Goal: Find specific page/section: Find specific page/section

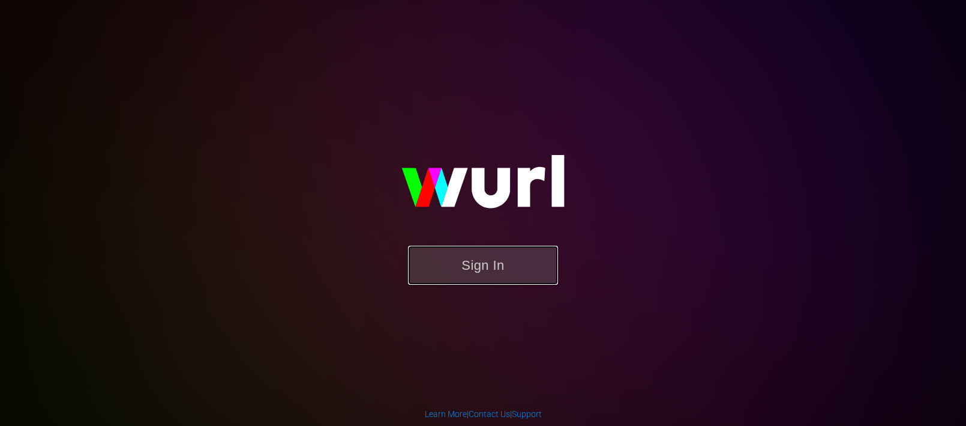
click at [476, 268] on button "Sign In" at bounding box center [483, 264] width 150 height 39
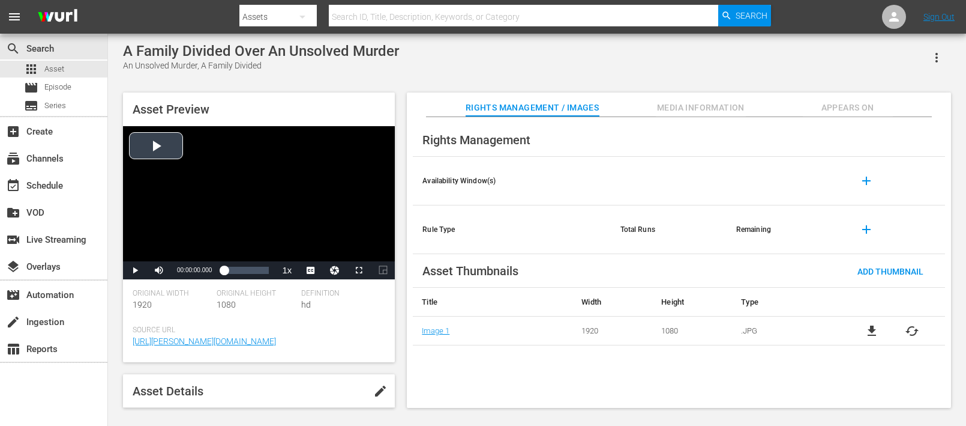
click at [155, 146] on div "Video Player" at bounding box center [259, 193] width 272 height 135
click at [271, 301] on div "Original Height 1080" at bounding box center [259, 307] width 84 height 37
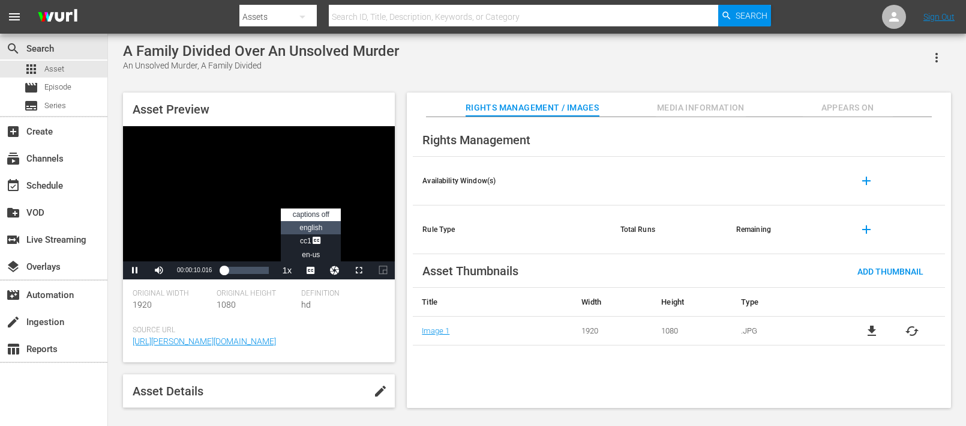
click at [313, 225] on span "english" at bounding box center [310, 227] width 23 height 8
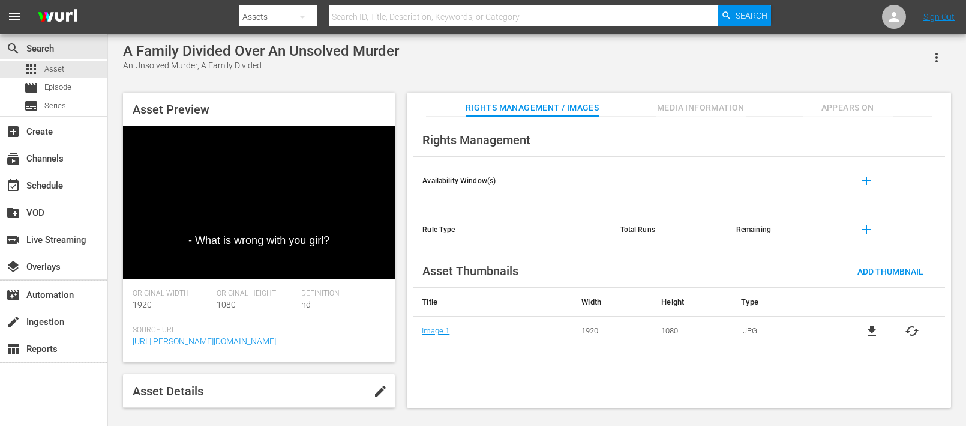
click at [690, 107] on span "Media Information" at bounding box center [701, 107] width 90 height 15
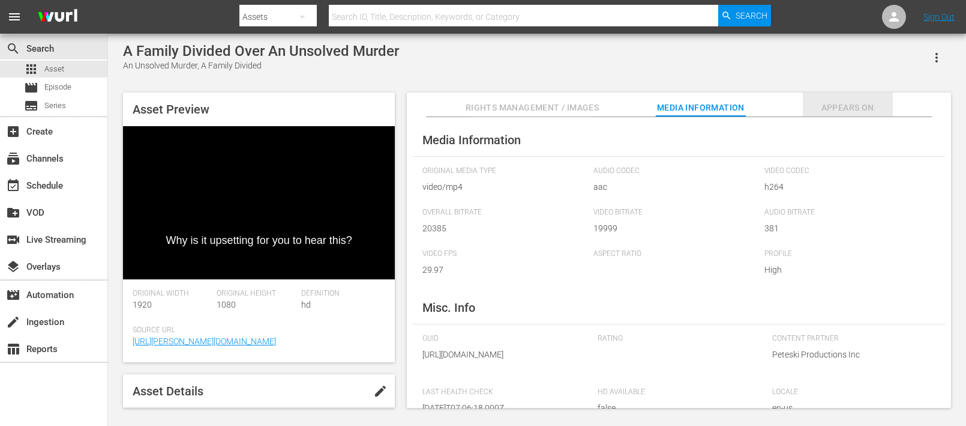
click at [854, 104] on span "Appears On" at bounding box center [848, 107] width 90 height 15
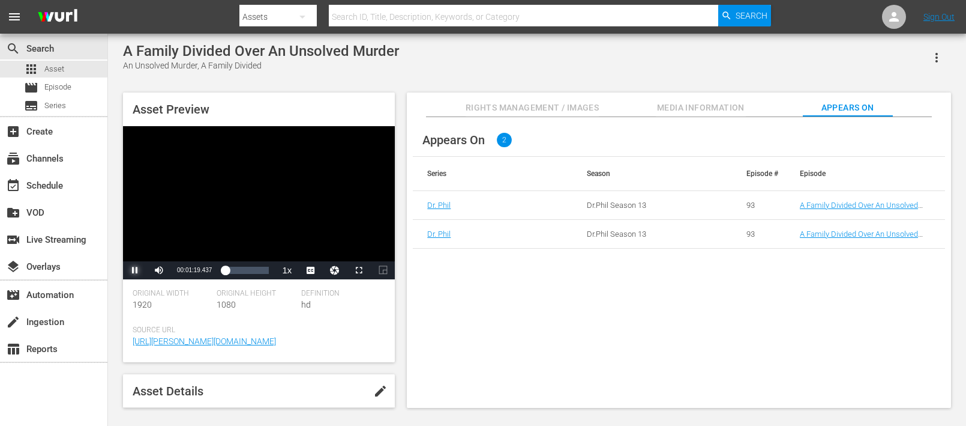
click at [135, 270] on span "Video Player" at bounding box center [135, 270] width 0 height 0
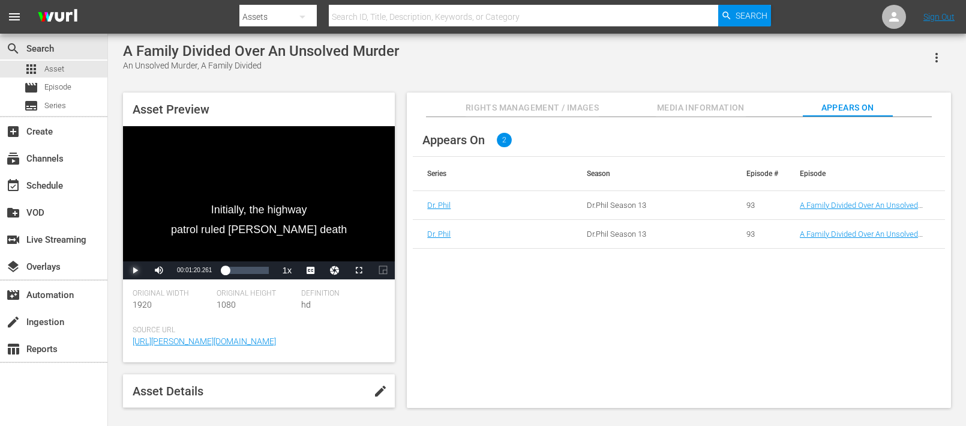
click at [135, 270] on span "Video Player" at bounding box center [135, 270] width 0 height 0
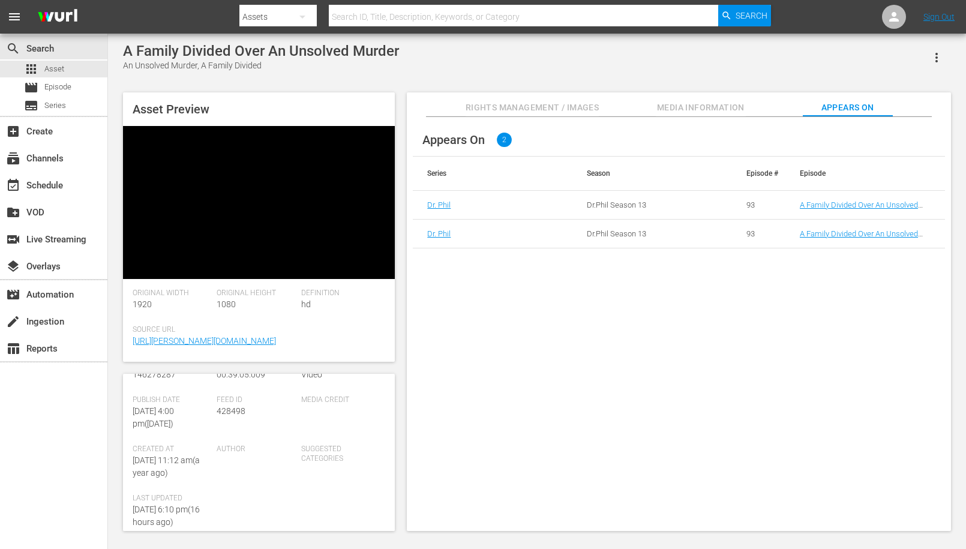
scroll to position [173, 0]
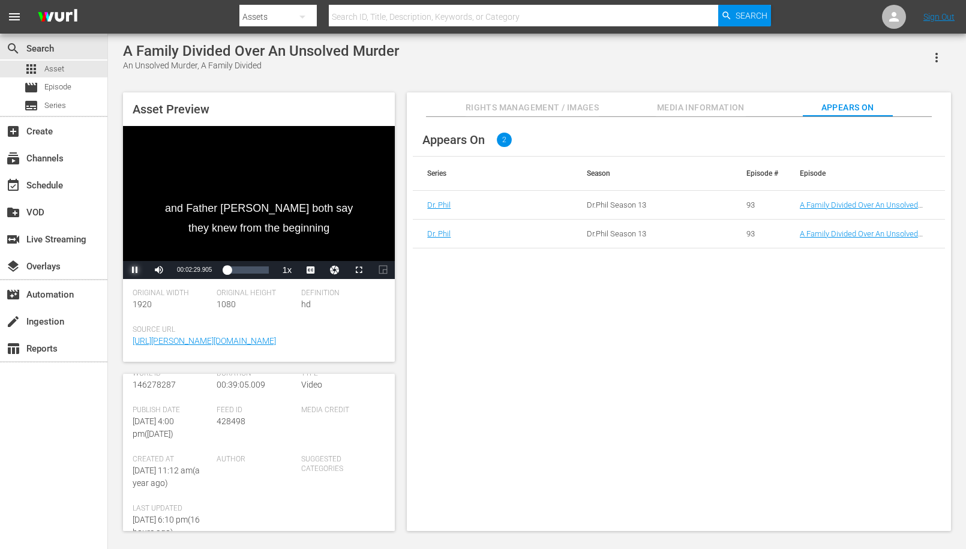
click at [135, 270] on span "Video Player" at bounding box center [135, 270] width 0 height 0
click at [835, 235] on link "A Family Divided Over An Unsolved Murder (An Unsolved Murder, A Family Divided …" at bounding box center [864, 242] width 129 height 27
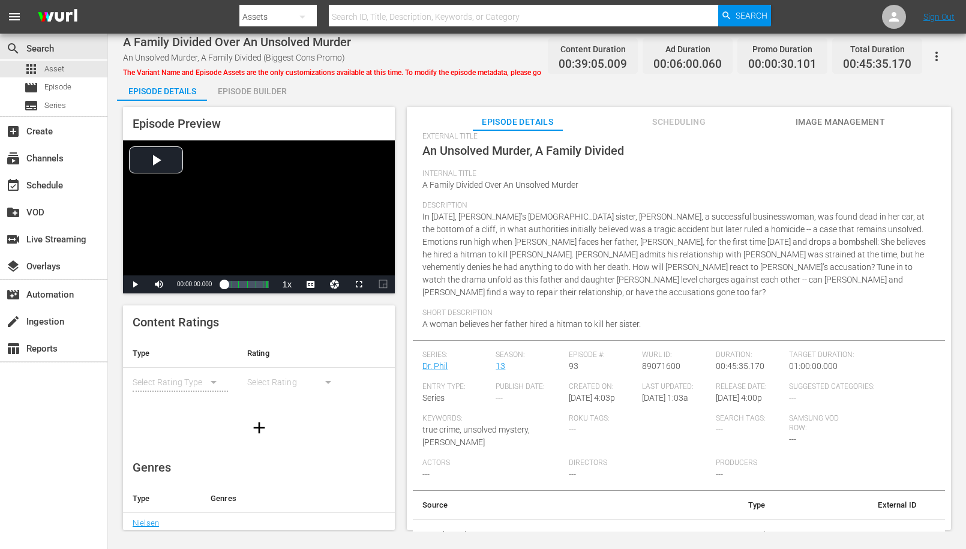
scroll to position [127, 0]
click at [135, 284] on span "Video Player" at bounding box center [135, 284] width 0 height 0
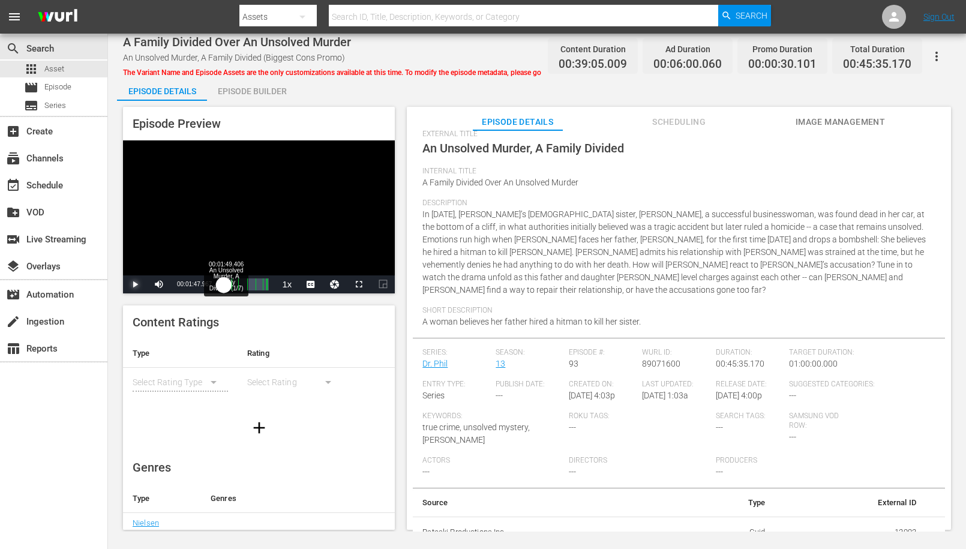
click at [224, 284] on div "00:00:06.118" at bounding box center [224, 284] width 0 height 12
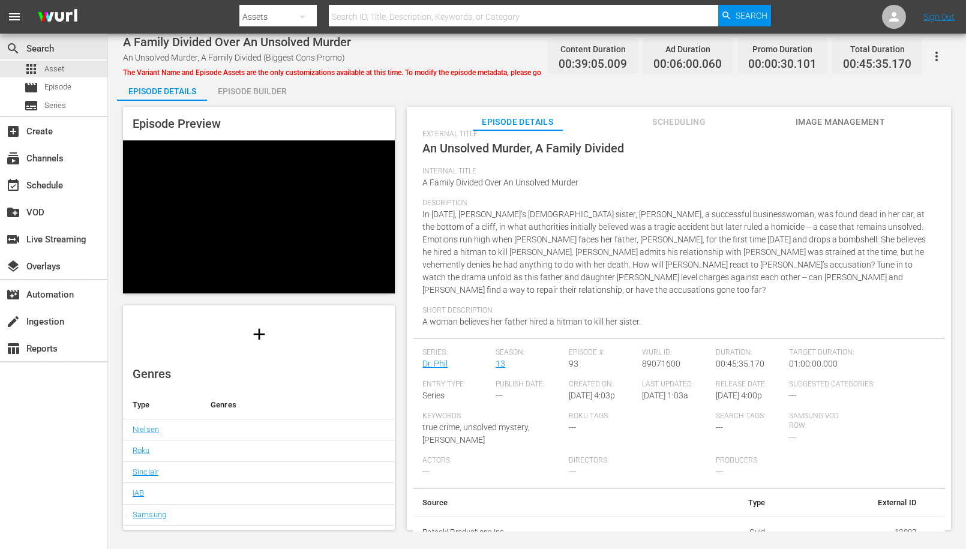
scroll to position [132, 0]
click at [152, 393] on link "Nielsen" at bounding box center [146, 391] width 26 height 9
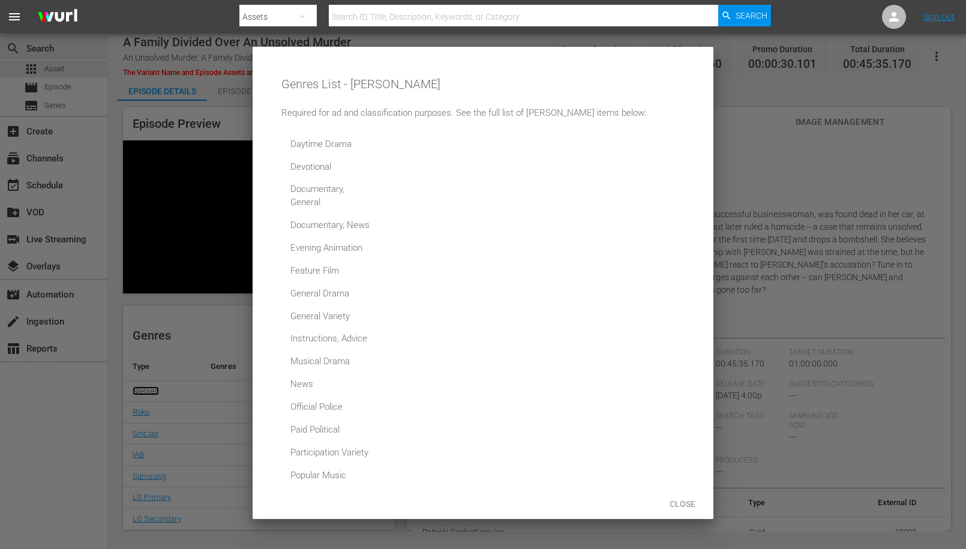
scroll to position [346, 0]
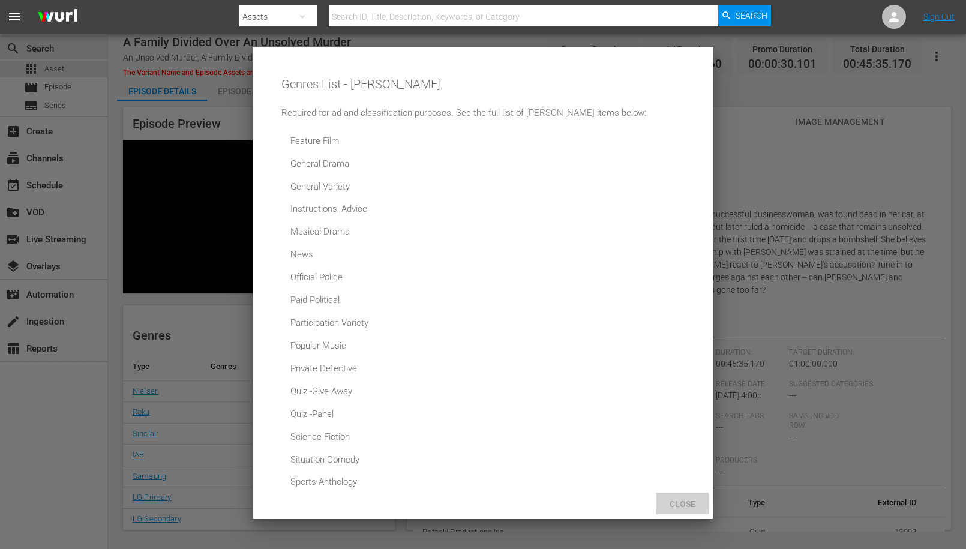
click at [676, 425] on span "Close" at bounding box center [682, 504] width 45 height 10
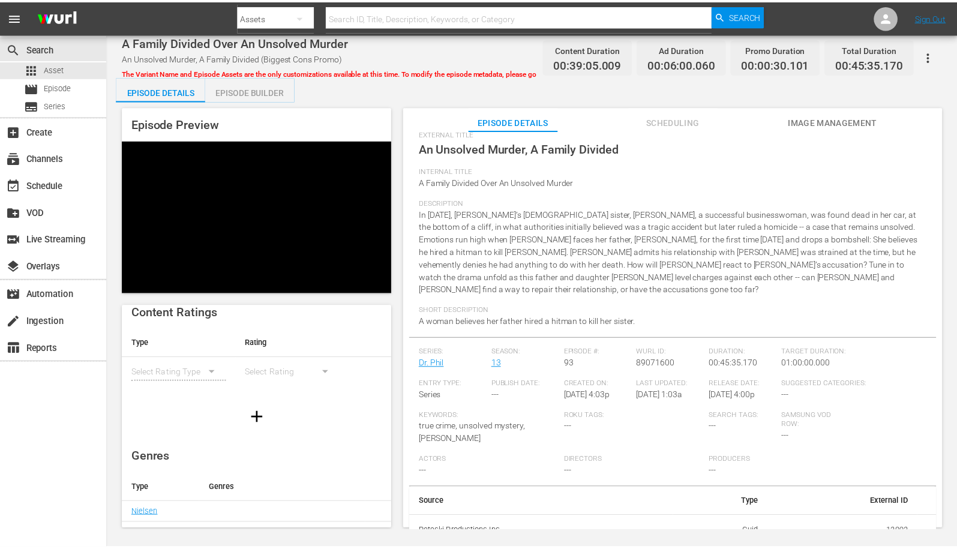
scroll to position [0, 0]
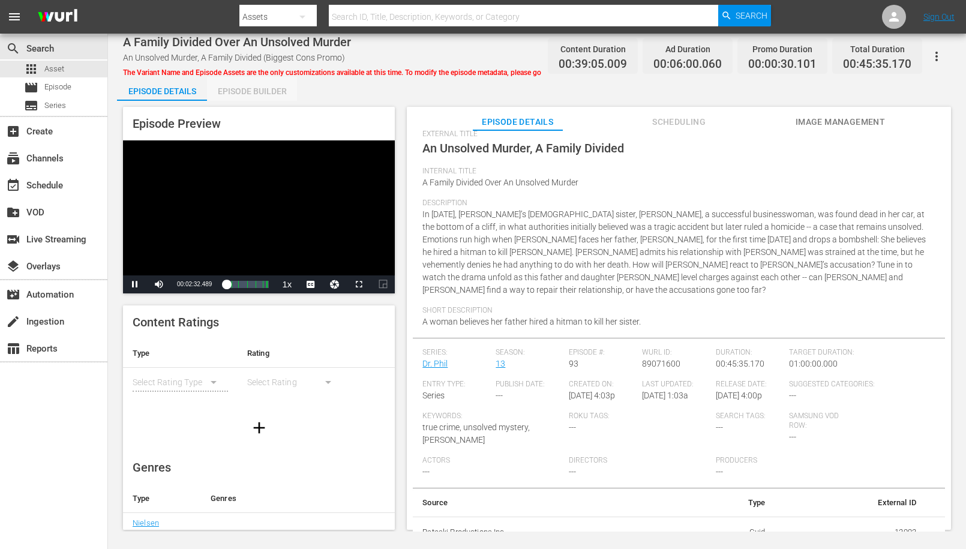
click at [245, 89] on div "Episode Builder" at bounding box center [252, 91] width 90 height 29
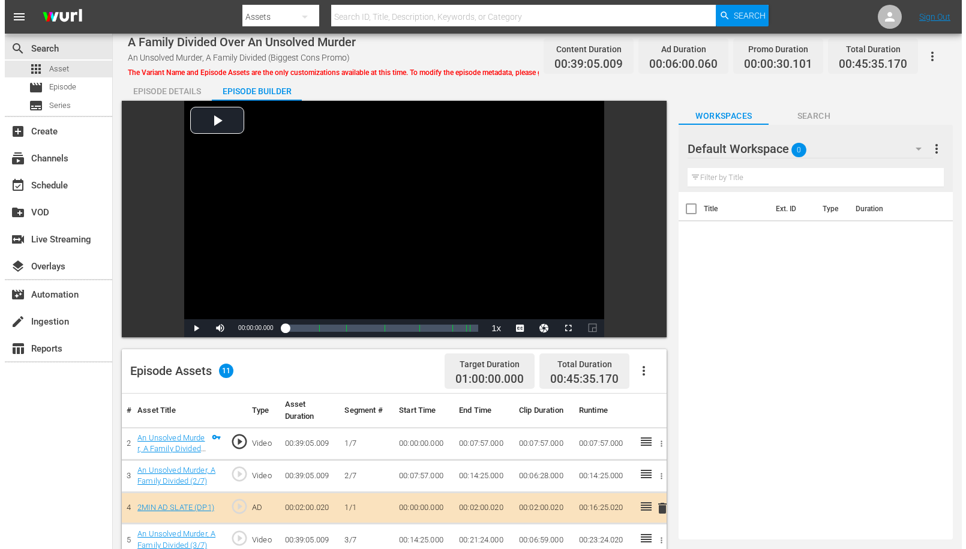
scroll to position [89, 0]
